Goal: Go to known website: Access a specific website the user already knows

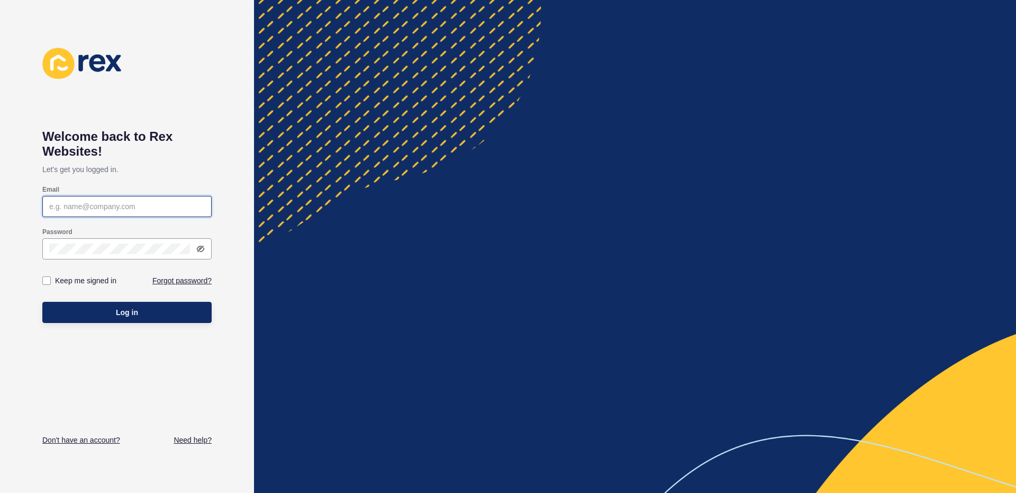
click at [115, 206] on input "Email" at bounding box center [127, 206] width 156 height 11
click at [132, 206] on input "[EMAIL_ADDRESS][DOMAIN_NAME]" at bounding box center [127, 206] width 156 height 11
type input "[EMAIL_ADDRESS][DOMAIN_NAME]"
click at [203, 247] on icon at bounding box center [200, 249] width 8 height 8
click at [48, 278] on label at bounding box center [46, 280] width 8 height 8
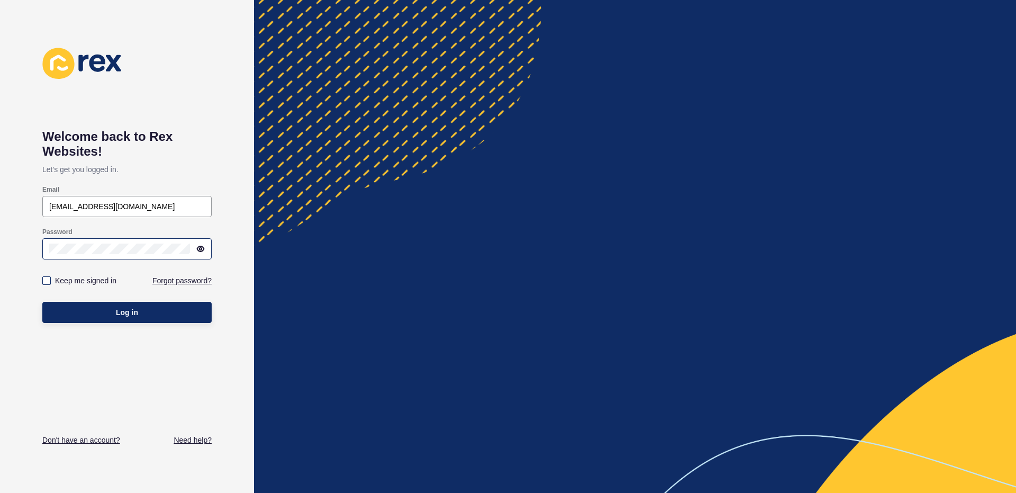
click at [48, 278] on input "Keep me signed in" at bounding box center [47, 280] width 7 height 7
checkbox input "true"
click at [129, 321] on button "Log in" at bounding box center [126, 312] width 169 height 21
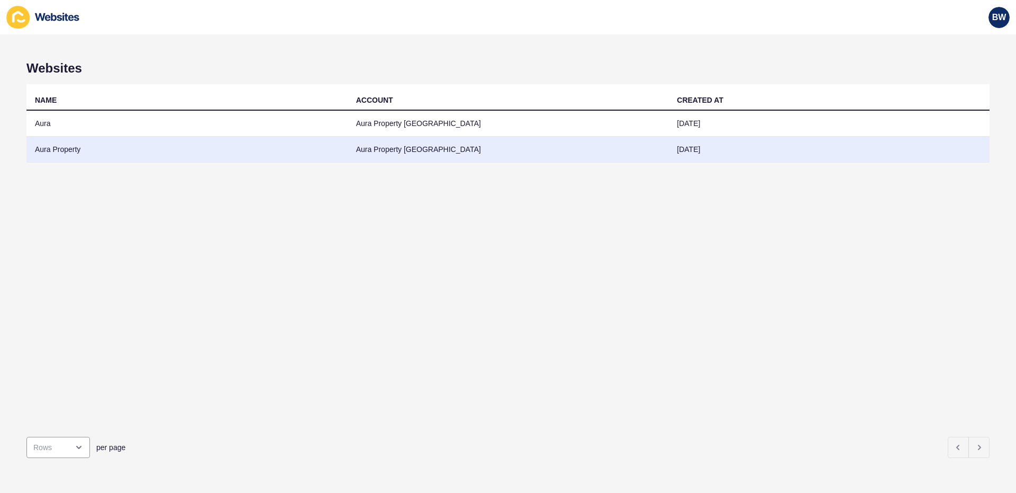
click at [386, 155] on td "Aura Property [GEOGRAPHIC_DATA]" at bounding box center [508, 150] width 321 height 26
